Goal: Information Seeking & Learning: Check status

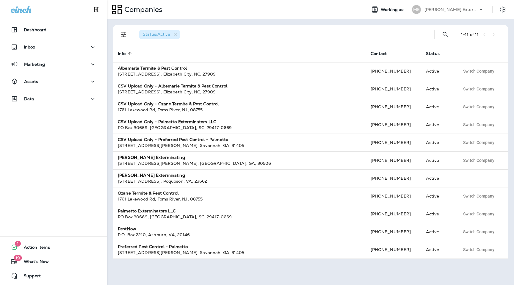
click at [446, 8] on p "[PERSON_NAME] Exterminating" at bounding box center [450, 9] width 53 height 5
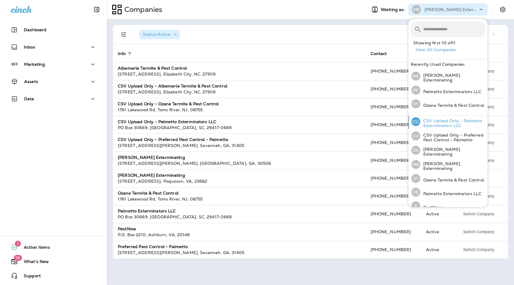
scroll to position [51, 0]
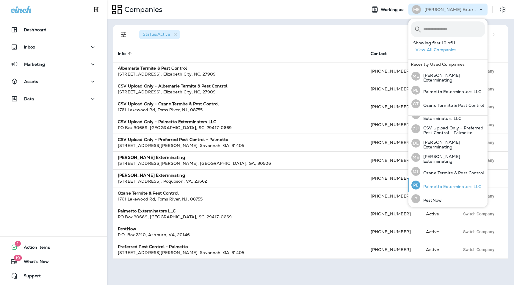
click at [437, 184] on p "Palmetto Exterminators LLC" at bounding box center [450, 186] width 61 height 5
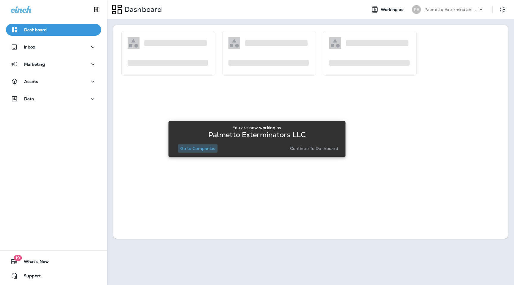
click at [201, 148] on p "Go to Companies" at bounding box center [197, 148] width 35 height 5
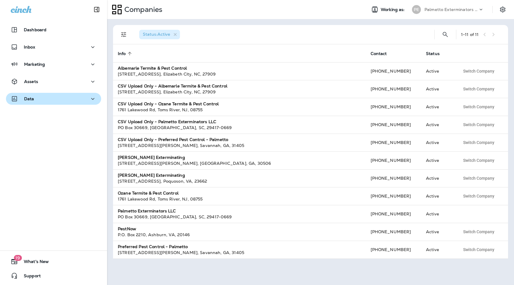
click at [40, 100] on div "Data" at bounding box center [54, 98] width 86 height 7
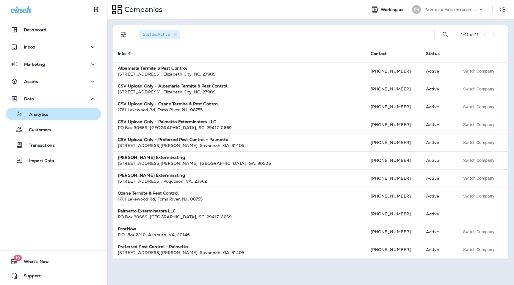
click at [44, 111] on div "Analytics" at bounding box center [28, 113] width 40 height 9
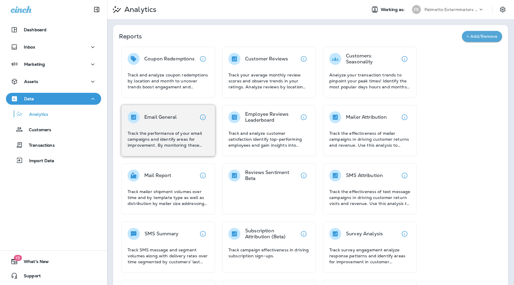
click at [199, 114] on icon "View details" at bounding box center [202, 117] width 7 height 7
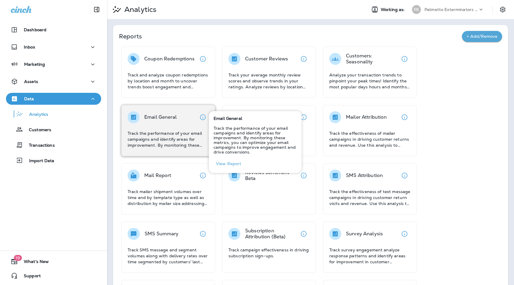
click at [170, 114] on p "Email General" at bounding box center [160, 117] width 32 height 6
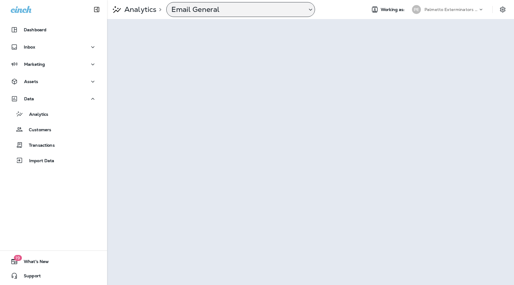
click at [275, 7] on p "Email General" at bounding box center [236, 9] width 131 height 9
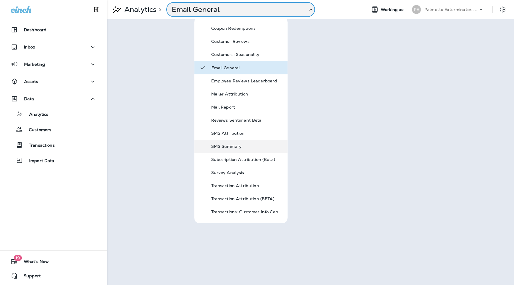
click at [240, 150] on div "SMS Summary" at bounding box center [240, 146] width 93 height 13
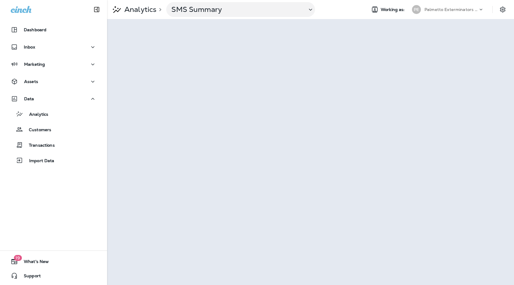
click at [461, 10] on p "Palmetto Exterminators LLC" at bounding box center [450, 9] width 53 height 5
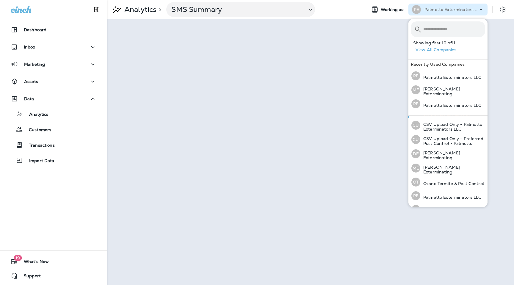
scroll to position [64, 0]
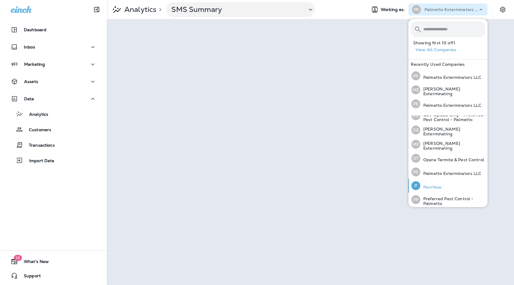
click at [437, 185] on p "PestNow" at bounding box center [430, 187] width 21 height 5
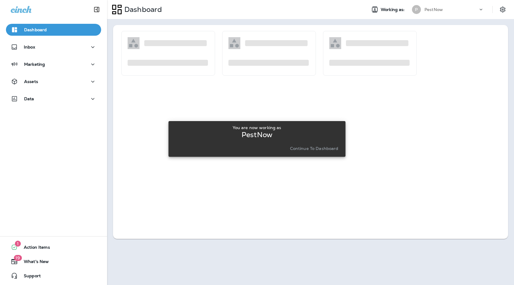
click at [307, 146] on p "Continue to Dashboard" at bounding box center [314, 148] width 48 height 5
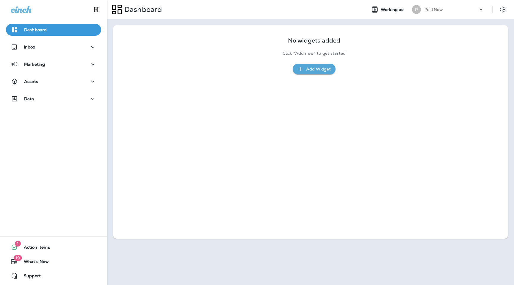
click at [434, 11] on p "PestNow" at bounding box center [433, 9] width 18 height 5
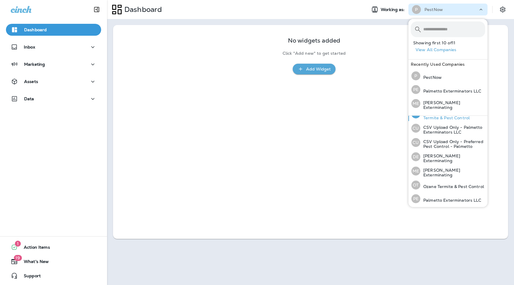
scroll to position [40, 0]
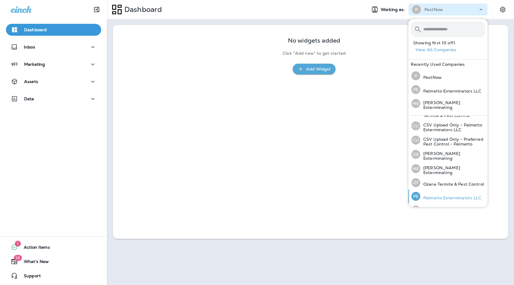
click at [437, 197] on p "Palmetto Exterminators LLC" at bounding box center [450, 197] width 61 height 5
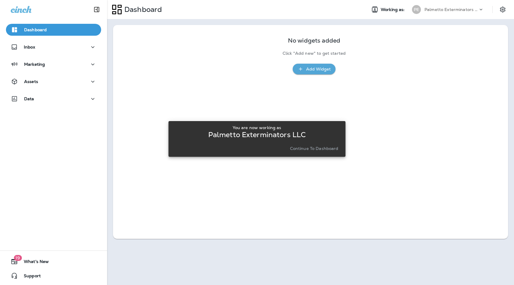
click at [317, 142] on div "You are now working as Palmetto Exterminators LLC Continue to Dashboard" at bounding box center [256, 138] width 167 height 27
click at [316, 148] on p "Continue to Dashboard" at bounding box center [314, 148] width 48 height 5
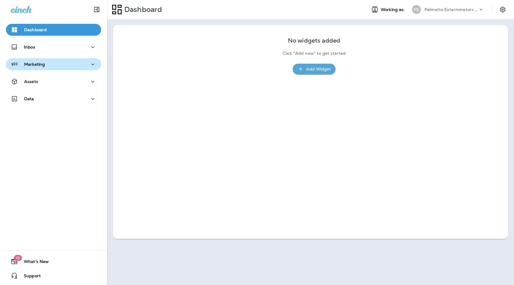
click at [63, 58] on button "Marketing" at bounding box center [53, 64] width 95 height 12
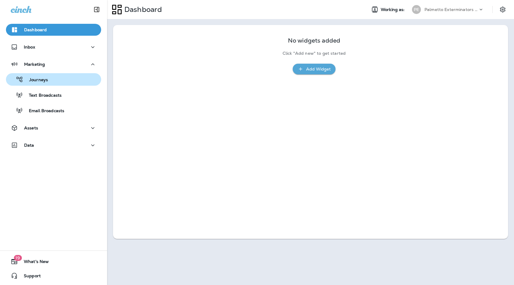
click at [54, 81] on div "Journeys" at bounding box center [53, 79] width 90 height 9
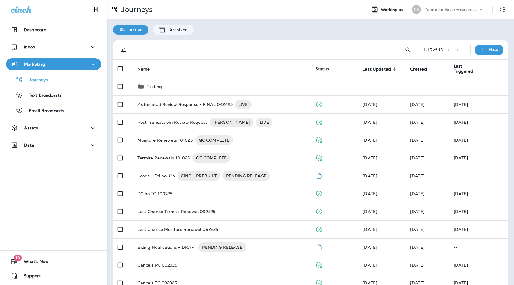
click at [467, 10] on p "Palmetto Exterminators LLC" at bounding box center [450, 9] width 53 height 5
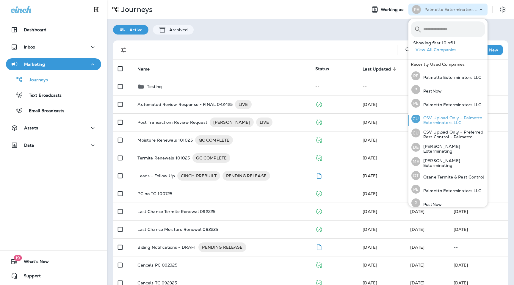
scroll to position [48, 0]
click at [434, 201] on p "PestNow" at bounding box center [430, 203] width 21 height 5
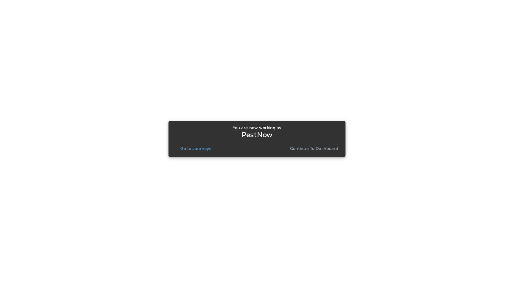
click at [196, 146] on p "Go to Journeys" at bounding box center [195, 148] width 31 height 5
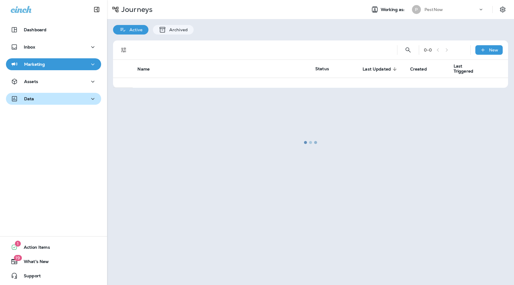
click at [62, 99] on div "Data" at bounding box center [54, 98] width 86 height 7
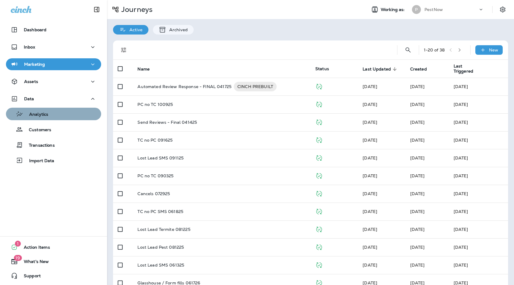
click at [60, 117] on div "Analytics" at bounding box center [53, 113] width 90 height 9
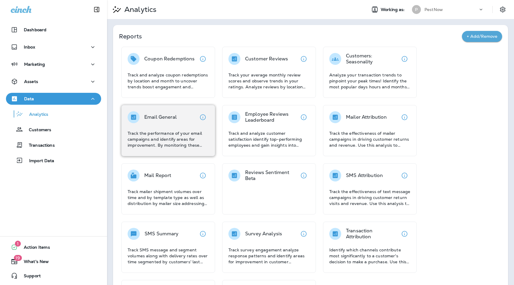
click at [162, 120] on div "Email General" at bounding box center [160, 117] width 32 height 12
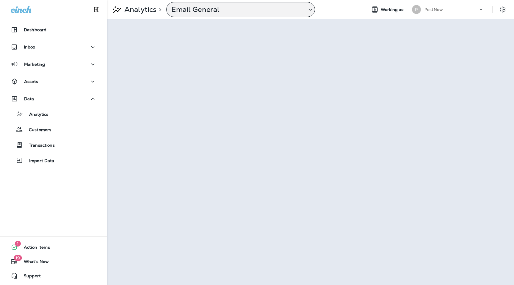
click at [297, 15] on div "Email General" at bounding box center [240, 9] width 149 height 15
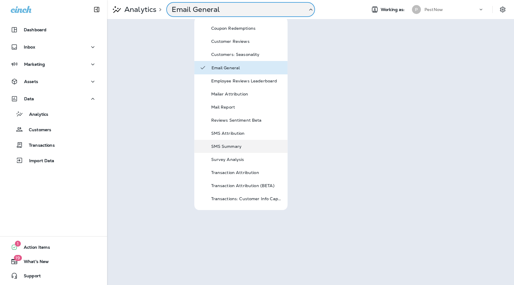
click at [243, 145] on p "SMS Summary" at bounding box center [246, 146] width 71 height 5
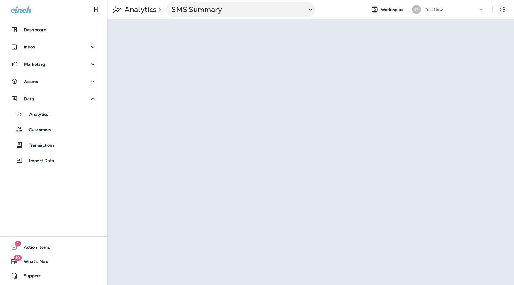
click at [469, 7] on div "PestNow" at bounding box center [450, 9] width 53 height 9
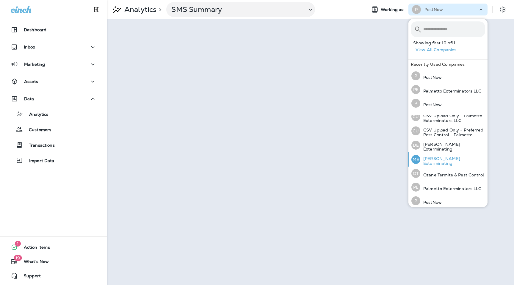
scroll to position [64, 0]
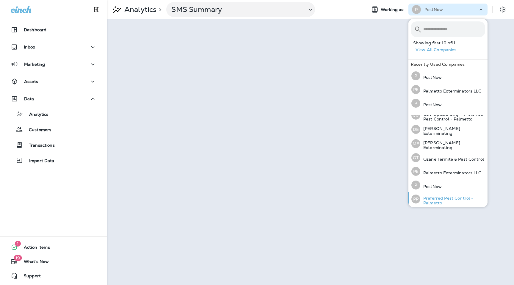
click at [437, 201] on p "Preferred Pest Control - Palmetto" at bounding box center [452, 201] width 65 height 10
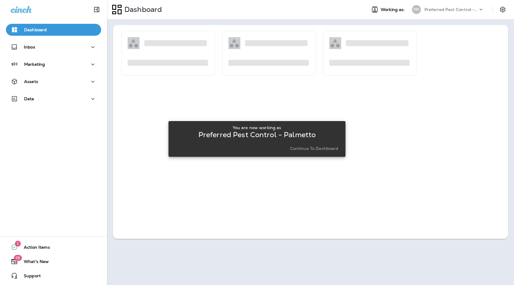
click at [307, 145] on button "Continue to Dashboard" at bounding box center [313, 148] width 53 height 8
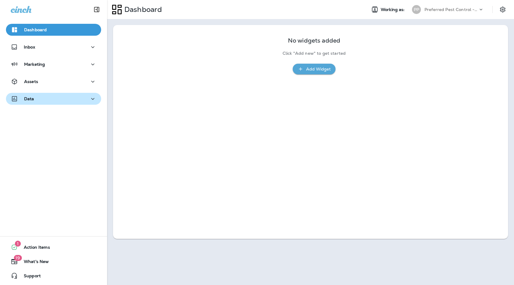
click at [43, 100] on div "Data" at bounding box center [54, 98] width 86 height 7
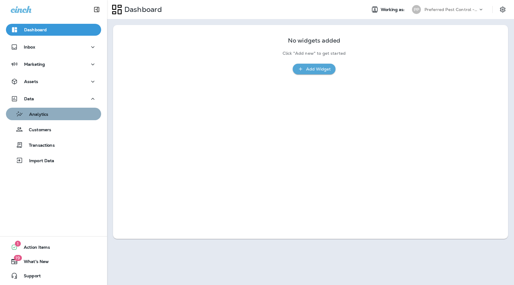
click at [46, 116] on p "Analytics" at bounding box center [35, 115] width 25 height 6
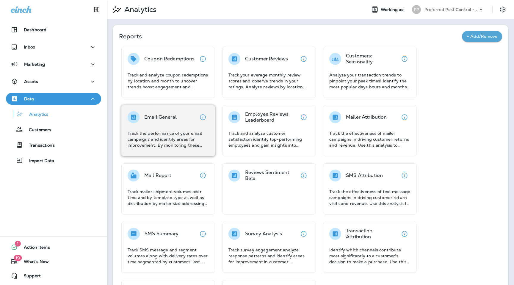
click at [167, 120] on div "Email General" at bounding box center [160, 117] width 32 height 12
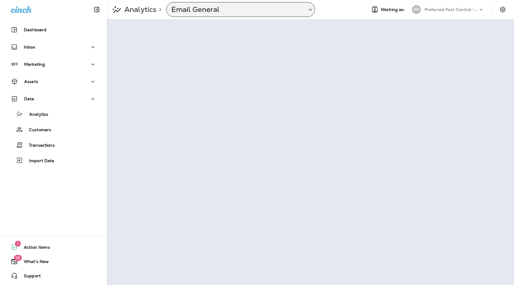
click at [251, 10] on p "Email General" at bounding box center [236, 9] width 131 height 9
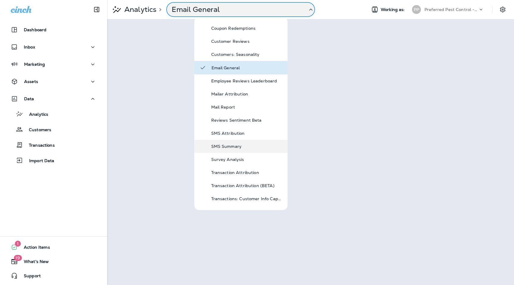
click at [237, 151] on div "SMS Summary" at bounding box center [240, 146] width 93 height 13
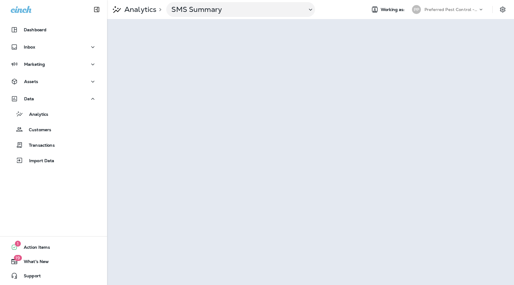
click at [449, 11] on p "Preferred Pest Control - Palmetto" at bounding box center [450, 9] width 53 height 5
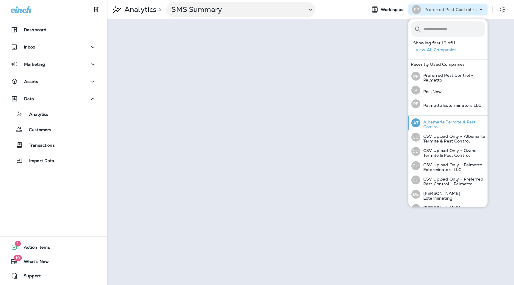
click at [442, 125] on p "Albemarle Termite & Pest Control" at bounding box center [452, 124] width 65 height 10
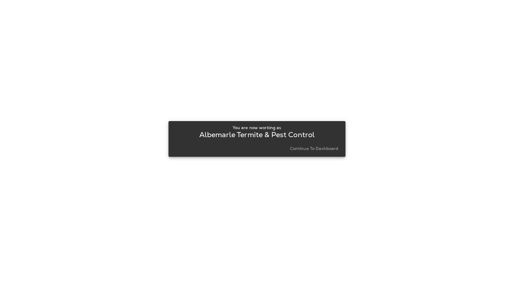
click at [306, 148] on p "Continue to Dashboard" at bounding box center [314, 148] width 48 height 5
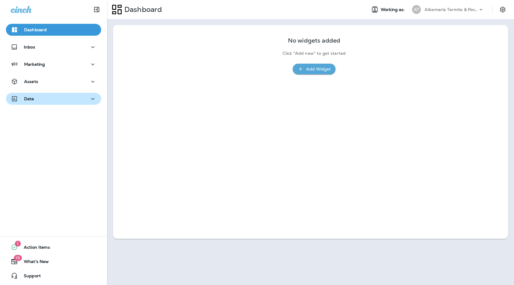
click at [56, 101] on div "Data" at bounding box center [54, 98] width 86 height 7
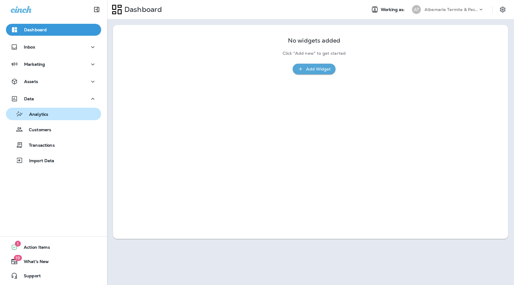
click at [49, 116] on div "Analytics" at bounding box center [53, 113] width 90 height 9
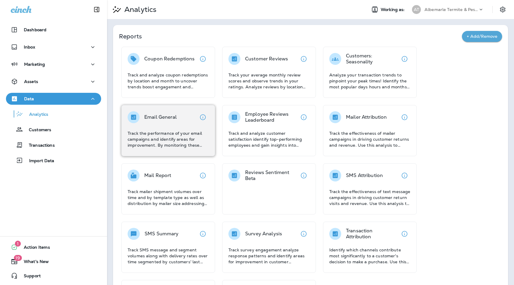
click at [173, 119] on p "Email General" at bounding box center [160, 117] width 32 height 6
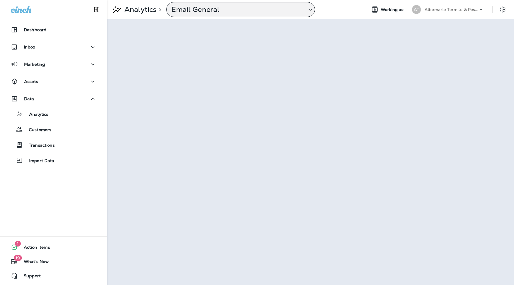
click at [280, 16] on div "Email General" at bounding box center [240, 9] width 149 height 15
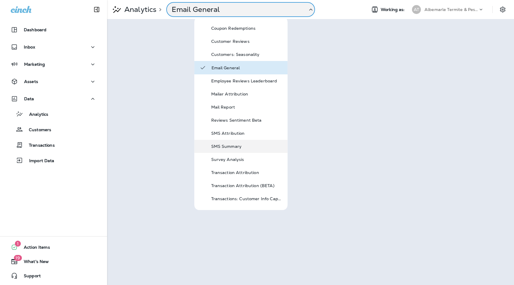
click at [241, 147] on p "SMS Summary" at bounding box center [246, 146] width 71 height 5
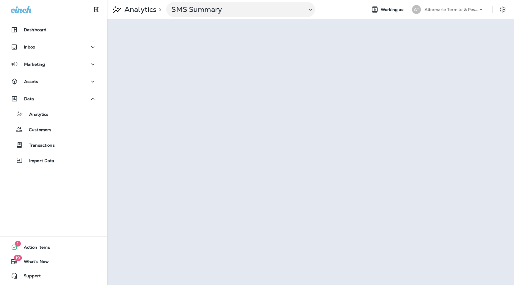
click at [416, 11] on div "AT" at bounding box center [416, 9] width 9 height 9
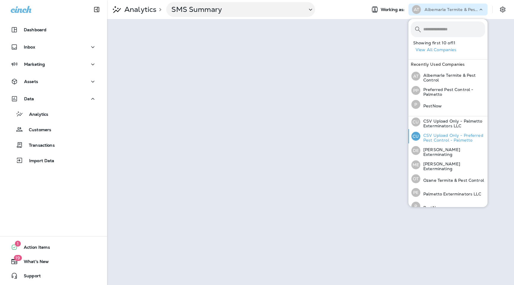
scroll to position [46, 0]
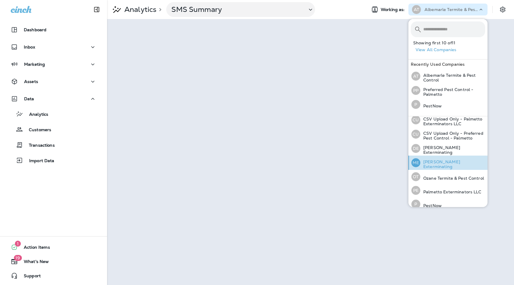
click at [436, 162] on p "[PERSON_NAME] Exterminating" at bounding box center [452, 164] width 65 height 10
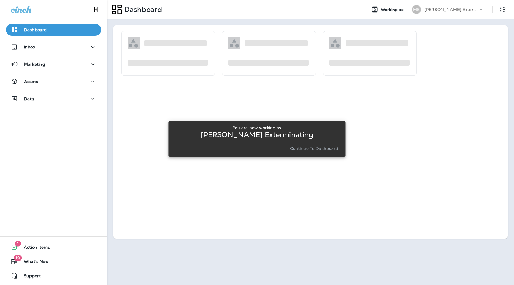
click at [310, 146] on p "Continue to Dashboard" at bounding box center [314, 148] width 48 height 5
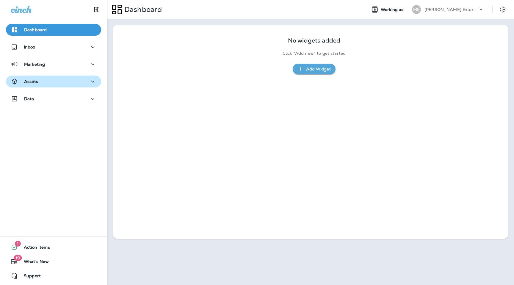
click at [71, 83] on div "Assets" at bounding box center [54, 81] width 86 height 7
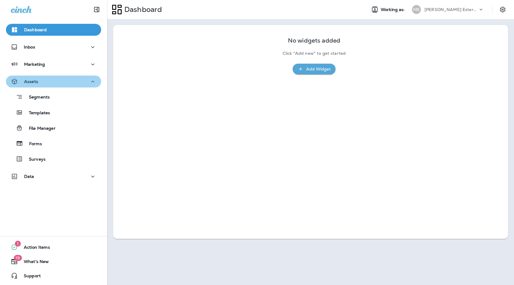
click at [82, 78] on div "Assets" at bounding box center [54, 81] width 86 height 7
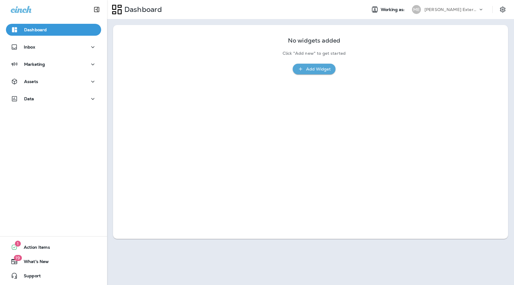
click at [84, 105] on div "Data" at bounding box center [53, 100] width 107 height 15
click at [85, 101] on div "Data" at bounding box center [54, 98] width 86 height 7
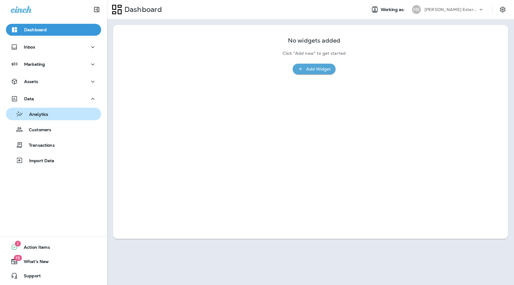
click at [84, 109] on button "Analytics" at bounding box center [53, 114] width 95 height 12
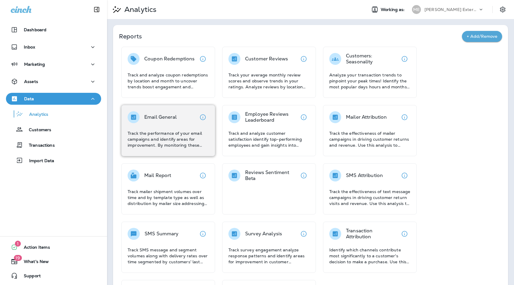
click at [169, 115] on p "Email General" at bounding box center [160, 117] width 32 height 6
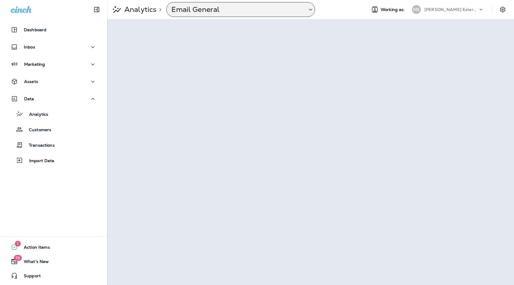
click at [268, 10] on p "Email General" at bounding box center [236, 9] width 131 height 9
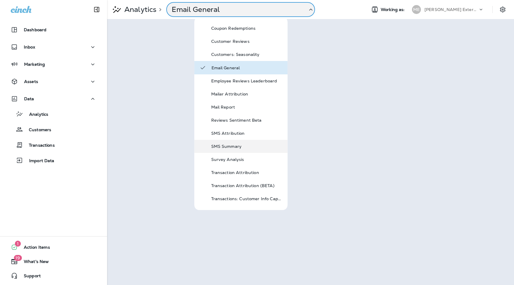
click at [233, 147] on p "SMS Summary" at bounding box center [246, 146] width 71 height 5
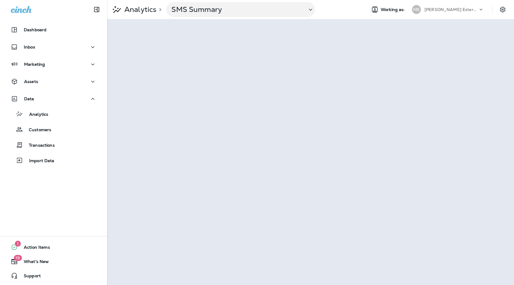
click at [452, 11] on p "[PERSON_NAME] Exterminating" at bounding box center [450, 9] width 53 height 5
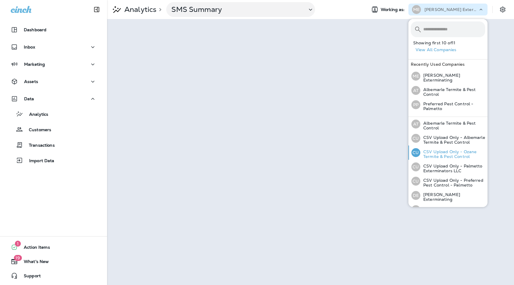
scroll to position [23, 0]
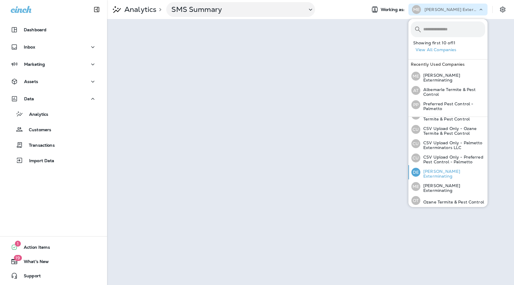
click at [448, 172] on p "[PERSON_NAME] Exterminating" at bounding box center [452, 174] width 65 height 10
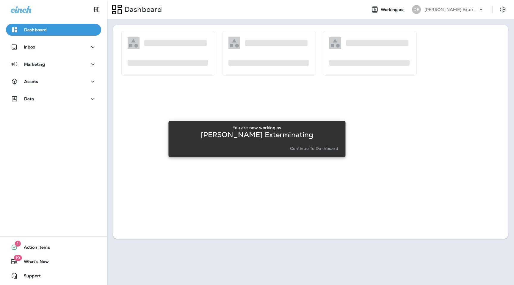
click at [312, 147] on p "Continue to Dashboard" at bounding box center [314, 148] width 48 height 5
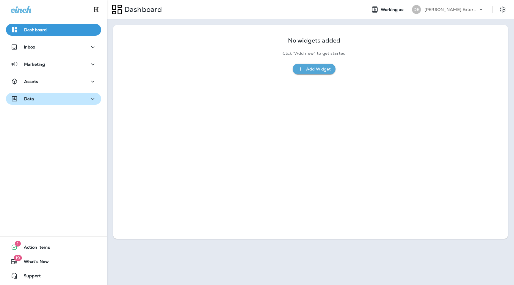
click at [97, 100] on button "Data" at bounding box center [53, 99] width 95 height 12
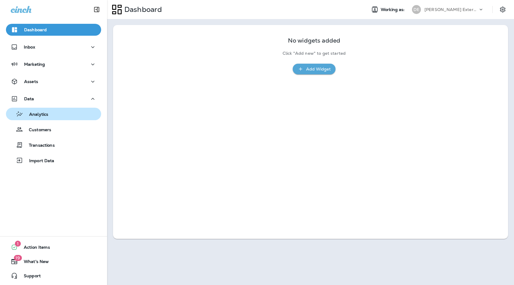
click at [88, 117] on div "Analytics" at bounding box center [53, 113] width 90 height 9
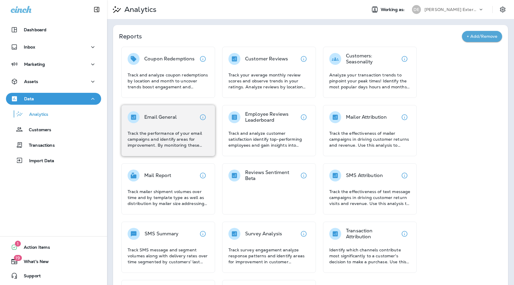
click at [172, 117] on p "Email General" at bounding box center [160, 117] width 32 height 6
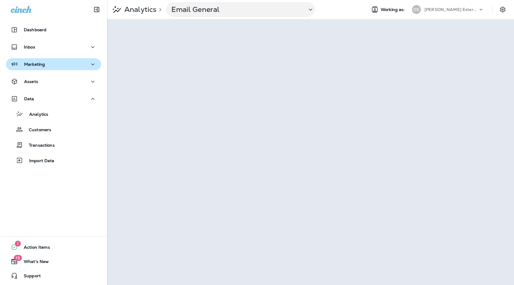
click at [62, 64] on div "Marketing" at bounding box center [54, 64] width 86 height 7
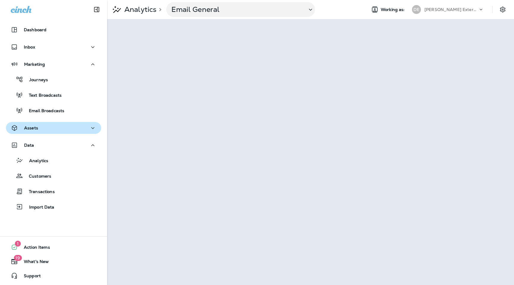
click at [60, 133] on button "Assets" at bounding box center [53, 128] width 95 height 12
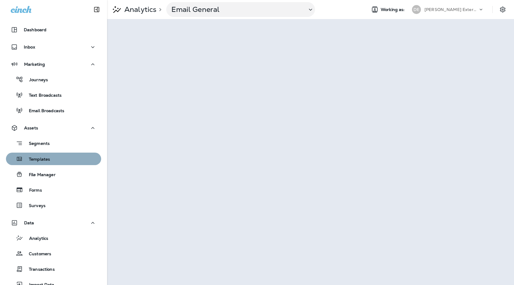
click at [56, 161] on div "Templates" at bounding box center [53, 158] width 90 height 9
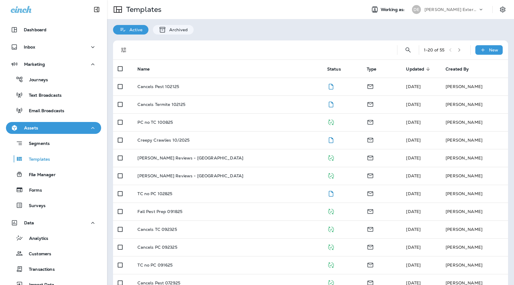
scroll to position [61, 0]
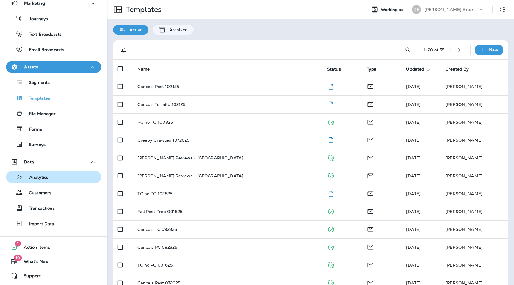
click at [48, 178] on div "Analytics" at bounding box center [53, 176] width 90 height 9
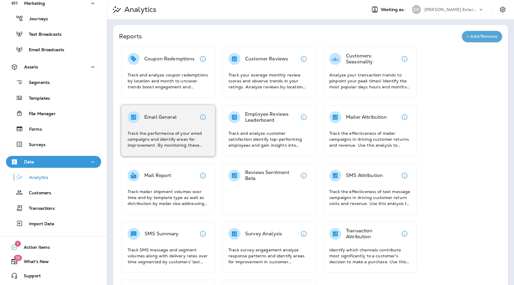
click at [161, 119] on p "Email General" at bounding box center [160, 117] width 32 height 6
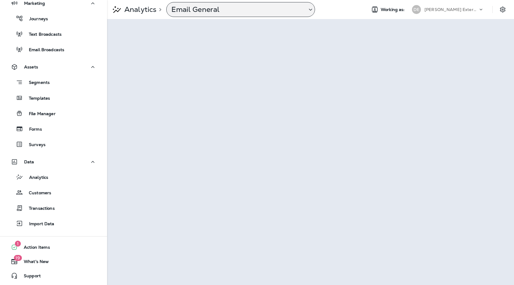
click at [274, 7] on p "Email General" at bounding box center [236, 9] width 131 height 9
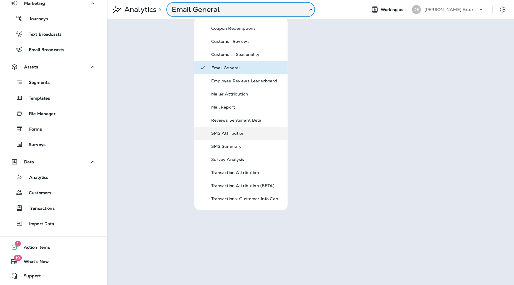
click at [239, 135] on p "SMS Attribution" at bounding box center [246, 133] width 71 height 5
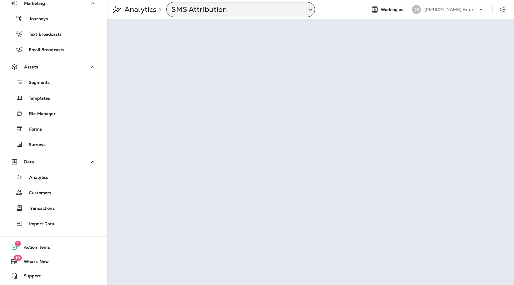
click at [212, 6] on p "SMS Attribution" at bounding box center [236, 9] width 131 height 9
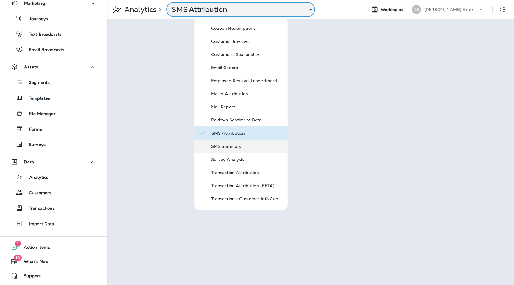
click at [229, 146] on p "SMS Summary" at bounding box center [246, 146] width 71 height 5
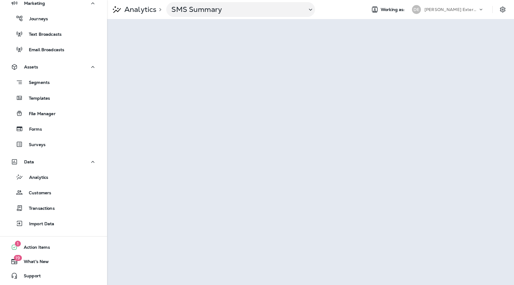
click at [436, 12] on div "[PERSON_NAME] Exterminating" at bounding box center [450, 9] width 53 height 9
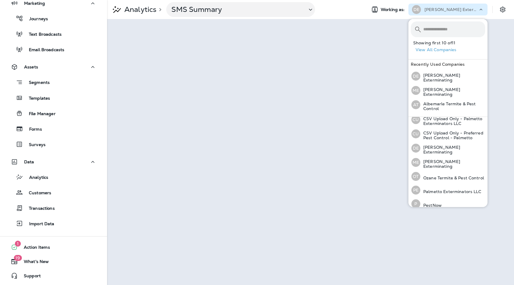
scroll to position [48, 0]
click at [435, 175] on p "Ozane Termite & Pest Control" at bounding box center [452, 177] width 64 height 5
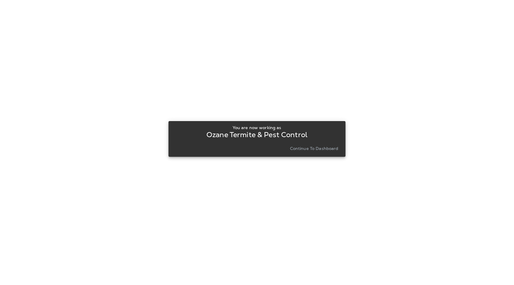
click at [313, 149] on p "Continue to Dashboard" at bounding box center [314, 148] width 48 height 5
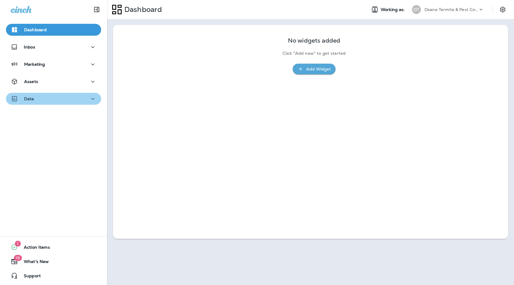
click at [60, 100] on div "Data" at bounding box center [54, 98] width 86 height 7
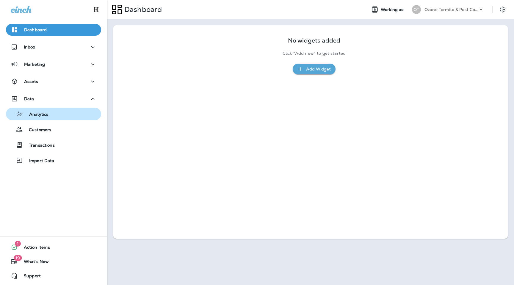
click at [51, 118] on div "Analytics" at bounding box center [53, 113] width 90 height 9
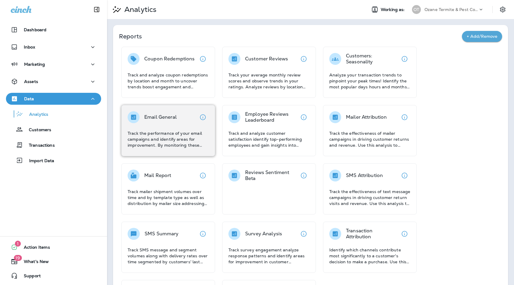
click at [157, 115] on p "Email General" at bounding box center [160, 117] width 32 height 6
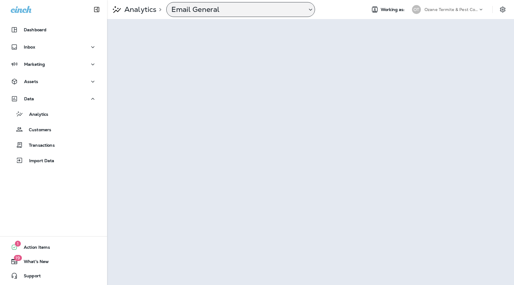
click at [249, 12] on p "Email General" at bounding box center [236, 9] width 131 height 9
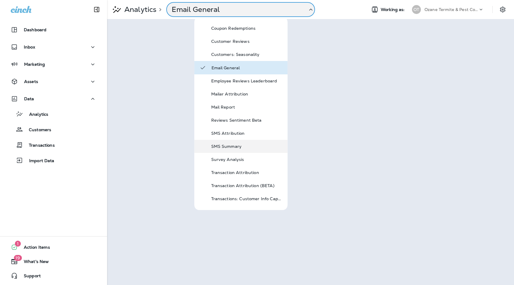
click at [239, 146] on p "SMS Summary" at bounding box center [246, 146] width 71 height 5
